Goal: Obtain resource: Obtain resource

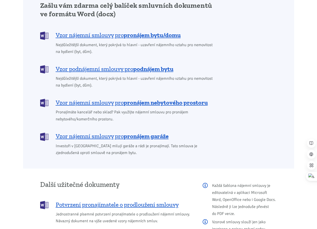
scroll to position [426, 0]
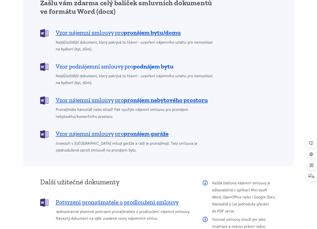
click at [108, 62] on span "Vzor podnájemní smlouvy pro podnájem bytu" at bounding box center [115, 66] width 118 height 8
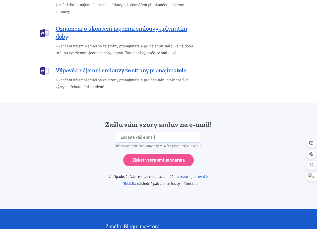
scroll to position [838, 0]
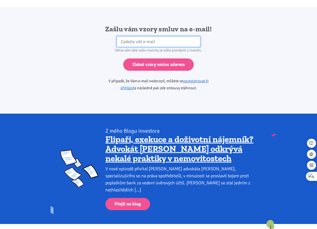
click at [125, 36] on input "email" at bounding box center [159, 41] width 84 height 11
type input "9pan@seznam.cz"
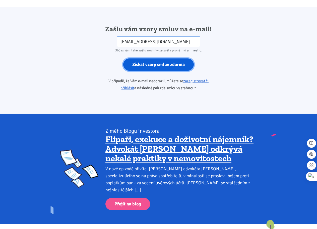
click at [151, 58] on input "Získat vzory smluv zdarma" at bounding box center [158, 64] width 70 height 12
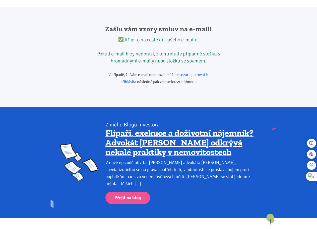
click at [202, 72] on link "zaregistrovat či přihlásit" at bounding box center [164, 78] width 88 height 12
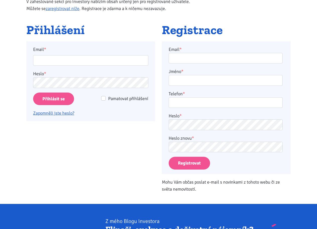
scroll to position [75, 0]
click at [183, 61] on input "Email *" at bounding box center [226, 58] width 114 height 11
type input "9pan@seznam.cz"
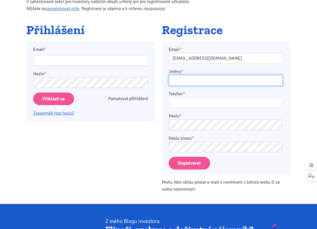
type input "Zbyněk Hlavatý"
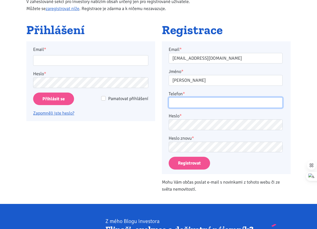
type input "732101090"
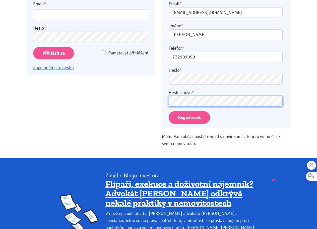
scroll to position [125, 0]
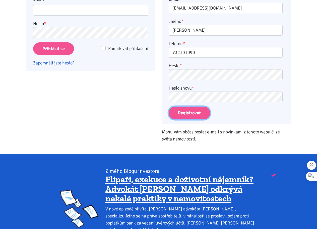
click at [188, 112] on button "Registrovat" at bounding box center [189, 113] width 41 height 13
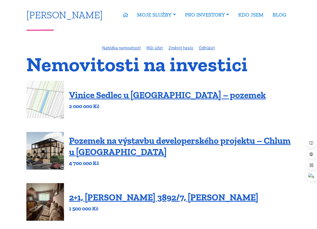
click at [73, 15] on link "[PERSON_NAME]" at bounding box center [64, 15] width 76 height 10
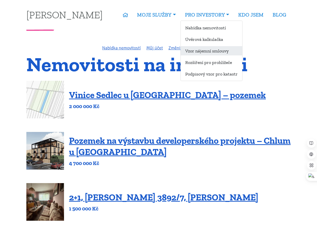
click at [212, 50] on link "Vzor nájemní smlouvy" at bounding box center [211, 50] width 61 height 9
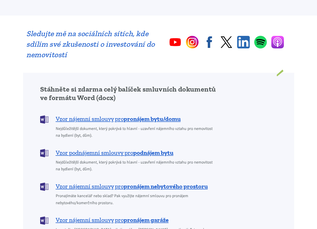
scroll to position [376, 0]
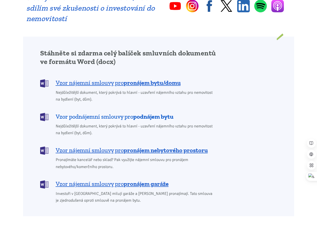
click at [102, 113] on span "Vzor podnájemní smlouvy pro podnájem bytu" at bounding box center [115, 117] width 118 height 8
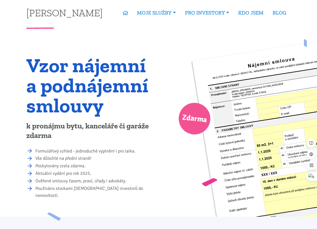
scroll to position [0, 0]
